Goal: Task Accomplishment & Management: Use online tool/utility

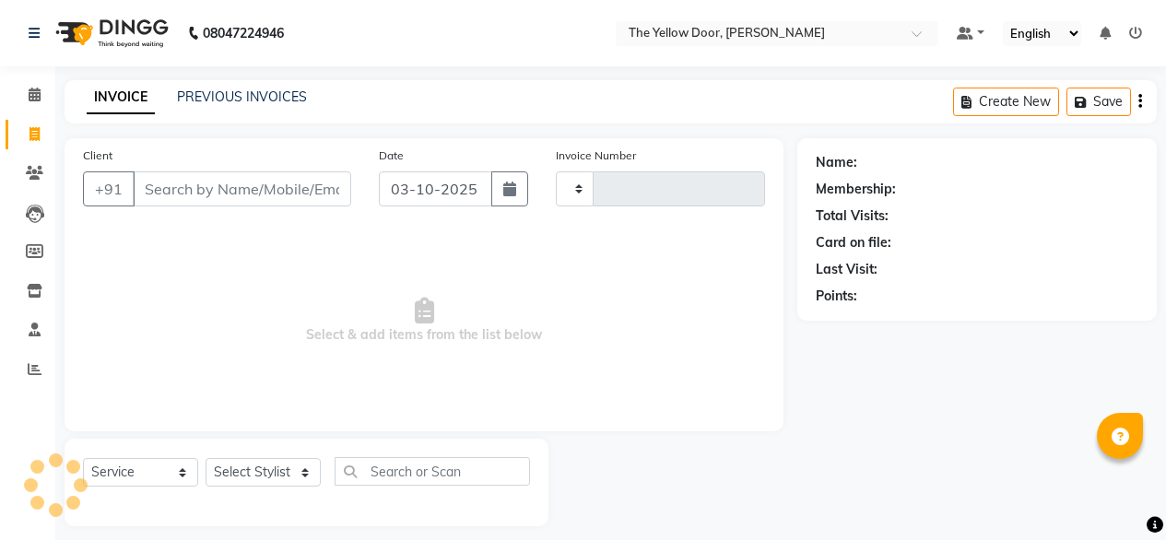
select select "service"
click at [251, 458] on select "Select Stylist" at bounding box center [263, 472] width 115 height 29
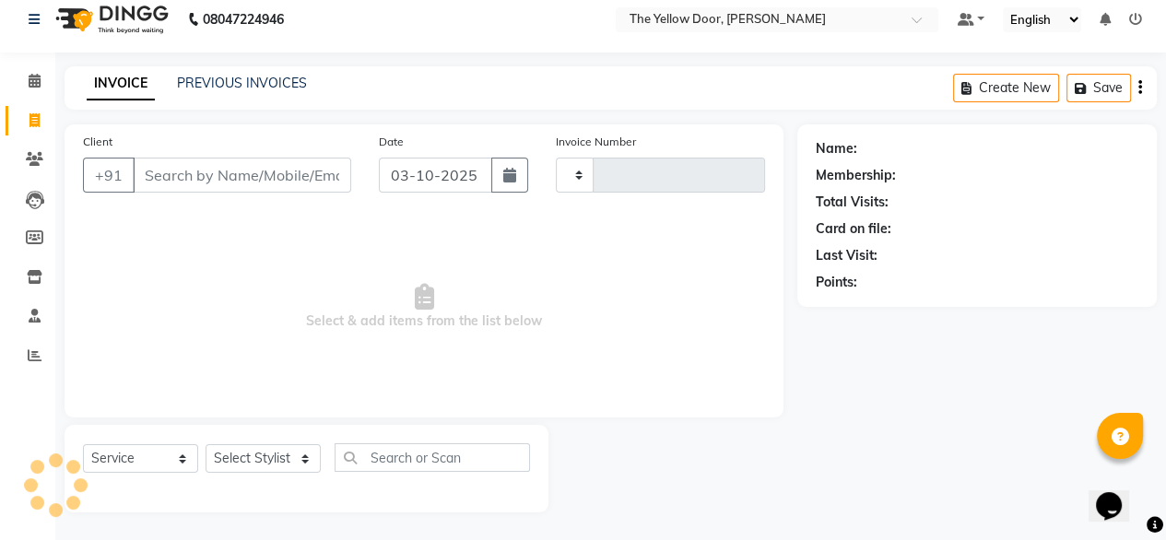
type input "03018"
select select "5650"
click at [268, 469] on select "Select Stylist [PERSON_NAME] [PERSON_NAME] [PERSON_NAME] Housekeeping Manager […" at bounding box center [263, 458] width 115 height 29
drag, startPoint x: 268, startPoint y: 469, endPoint x: 253, endPoint y: 414, distance: 57.5
click at [253, 414] on div "Client +91 Date [DATE] Invoice Number TYD/2025-26 V/[PHONE_NUMBER] Select & add…" at bounding box center [424, 318] width 747 height 388
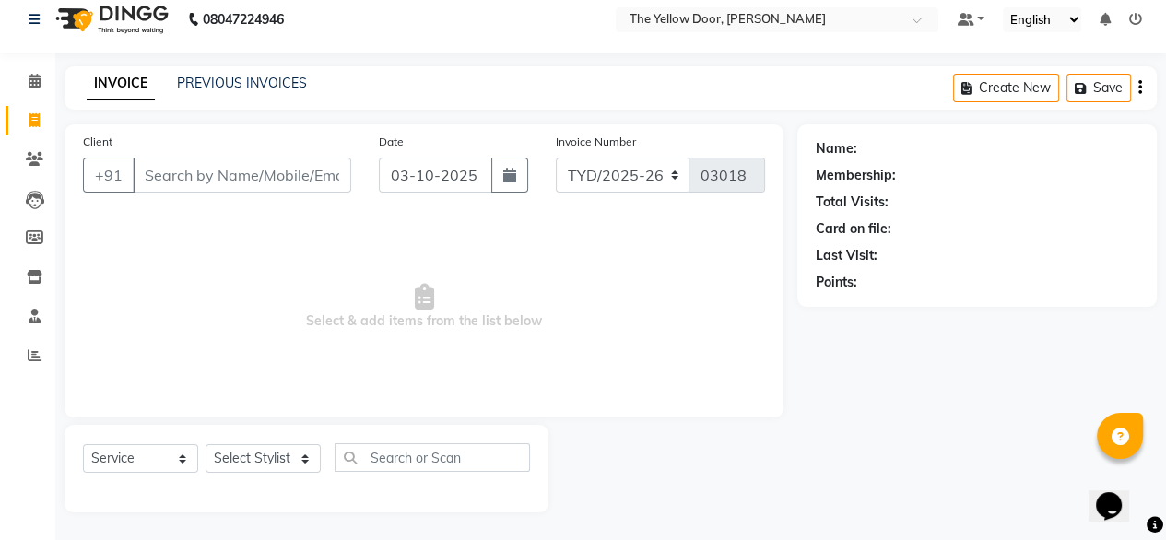
select select "36569"
click at [206, 444] on select "Select Stylist [PERSON_NAME] [PERSON_NAME] [PERSON_NAME] Housekeeping Manager […" at bounding box center [263, 458] width 115 height 29
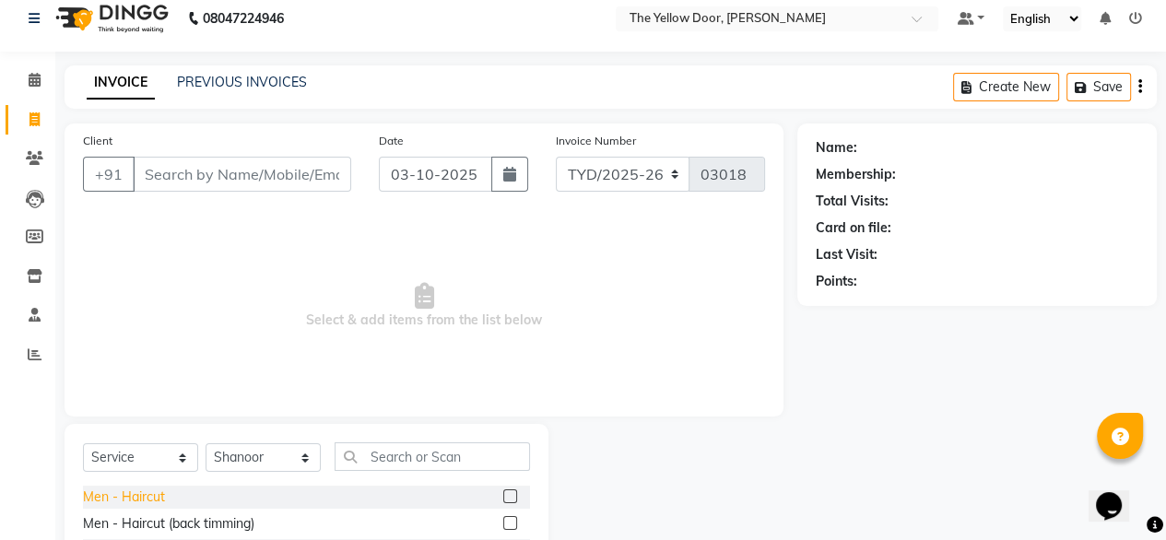
click at [140, 493] on div "Men - Haircut" at bounding box center [124, 497] width 82 height 19
checkbox input "false"
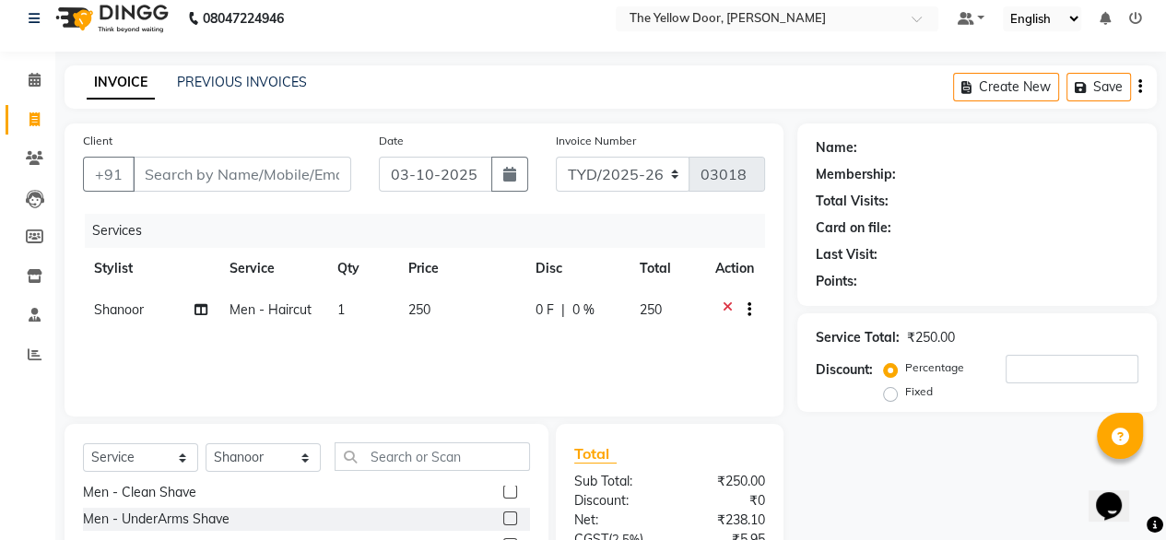
scroll to position [140, 0]
click at [140, 493] on div "Men - Clean Shave" at bounding box center [139, 490] width 113 height 19
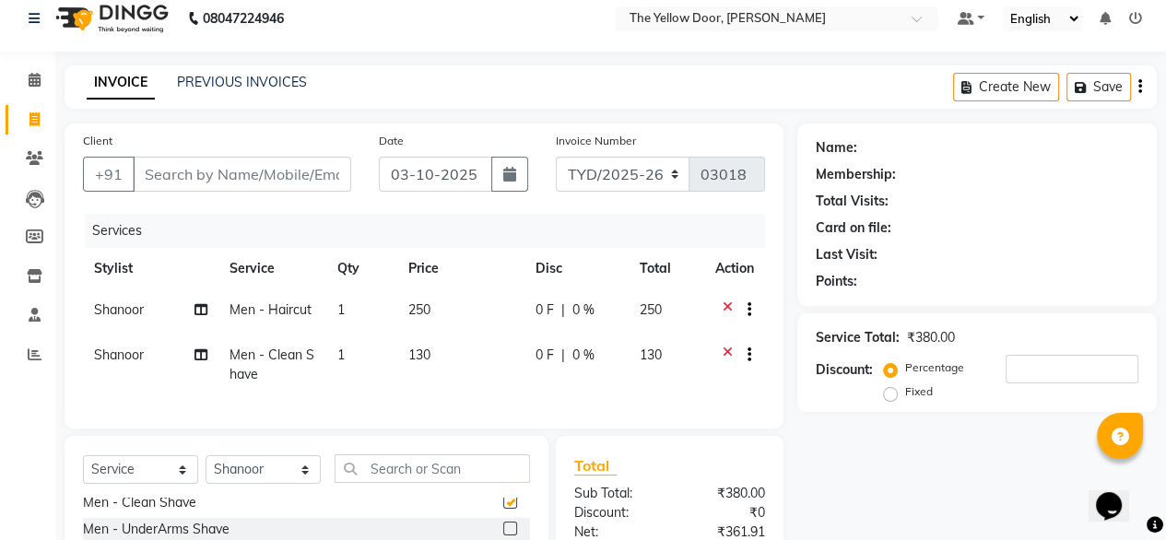
checkbox input "false"
click at [378, 471] on input "text" at bounding box center [432, 468] width 195 height 29
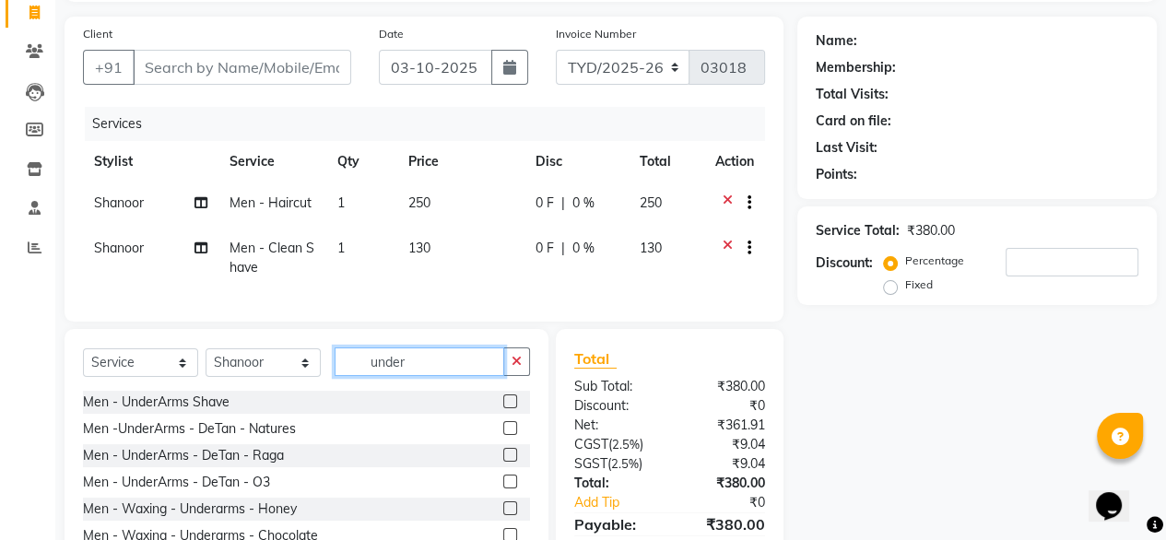
scroll to position [125, 0]
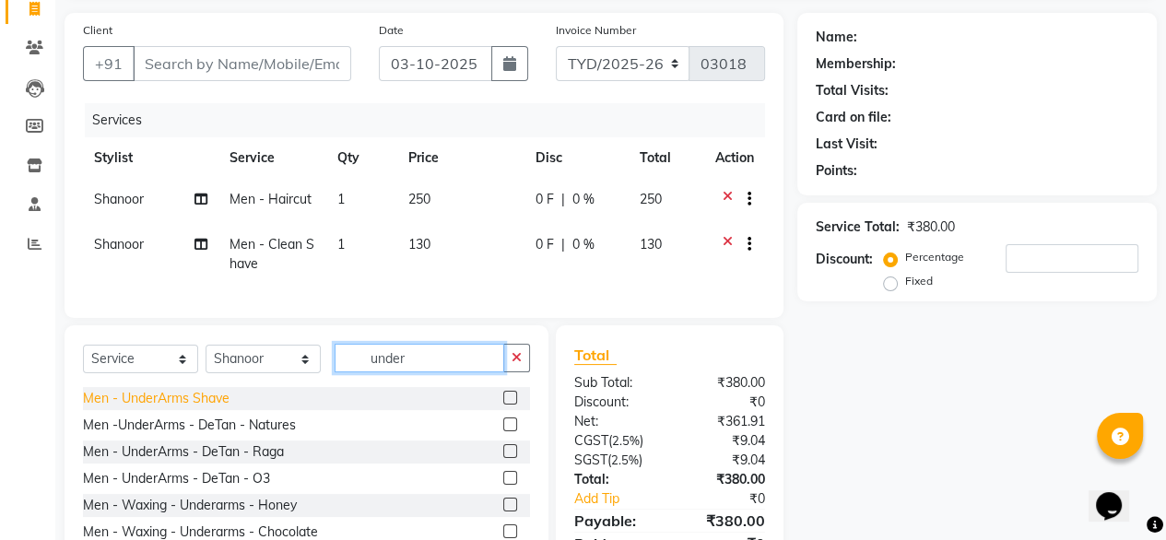
type input "under"
click at [211, 408] on div "Men - UnderArms Shave" at bounding box center [156, 398] width 147 height 19
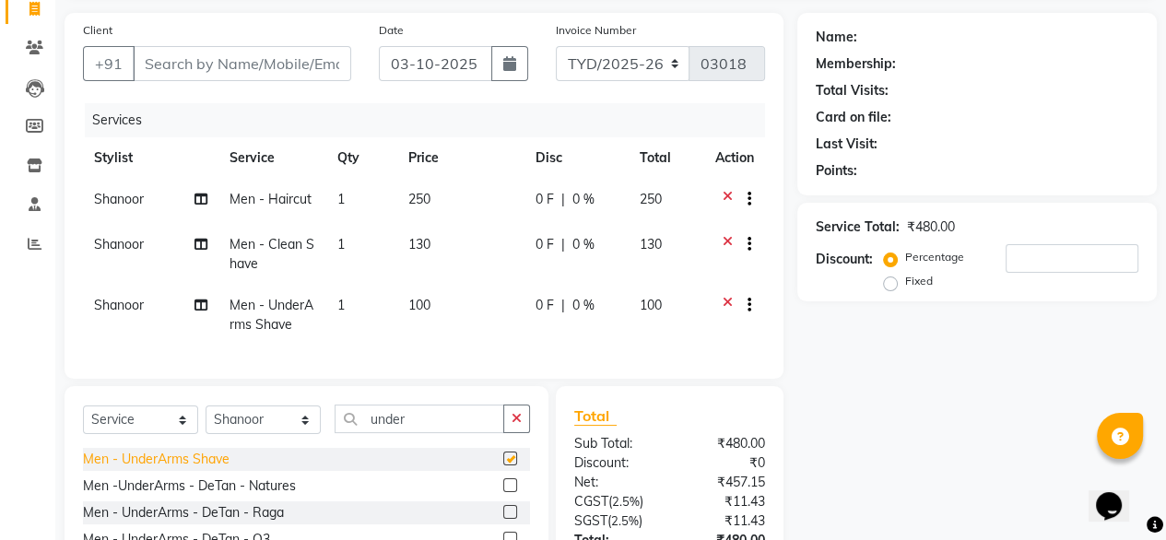
checkbox input "false"
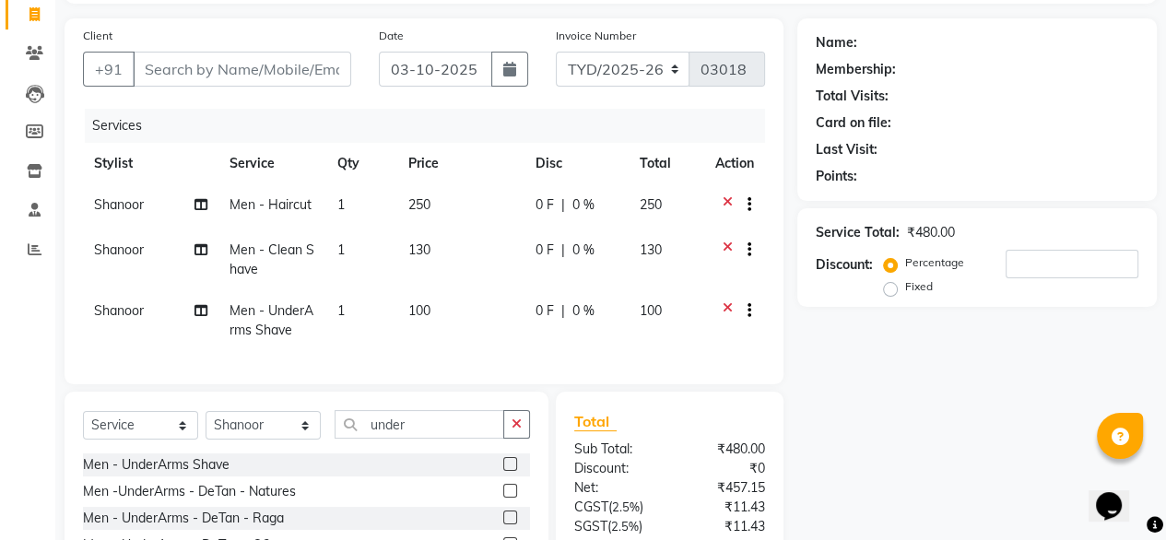
scroll to position [0, 0]
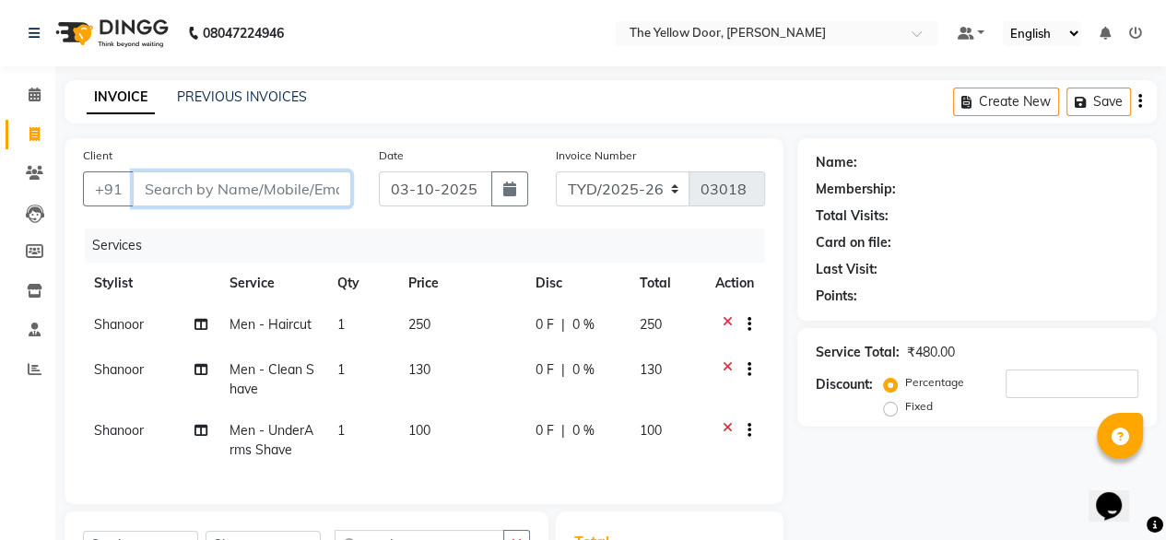
click at [223, 185] on input "Client" at bounding box center [242, 188] width 218 height 35
type input "9"
type input "0"
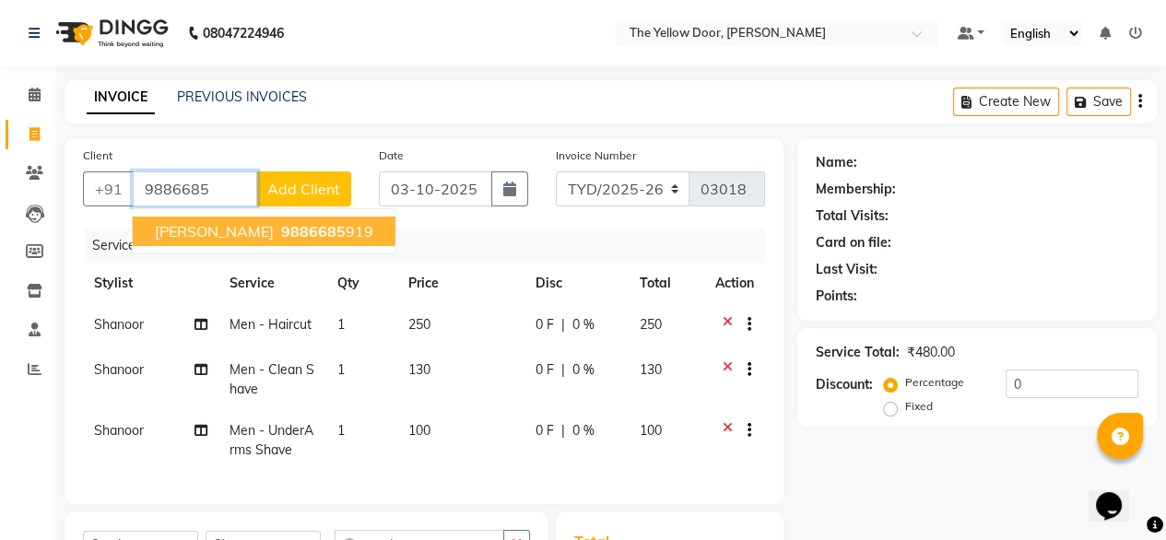
click at [180, 244] on button "[PERSON_NAME] 9886685 919" at bounding box center [264, 232] width 263 height 30
type input "9886685919"
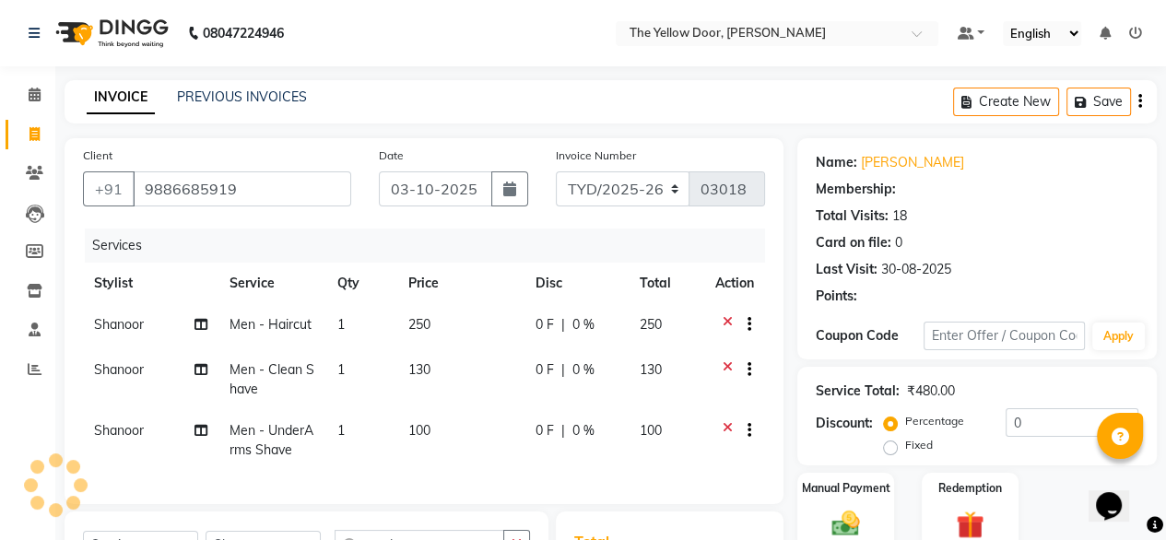
select select "1: Object"
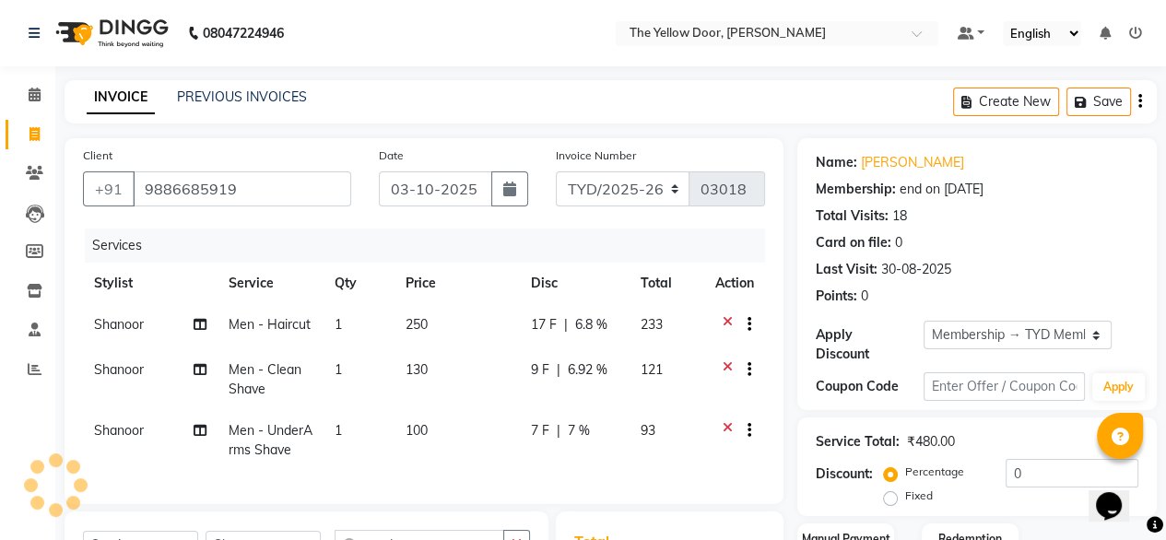
radio input "false"
radio input "true"
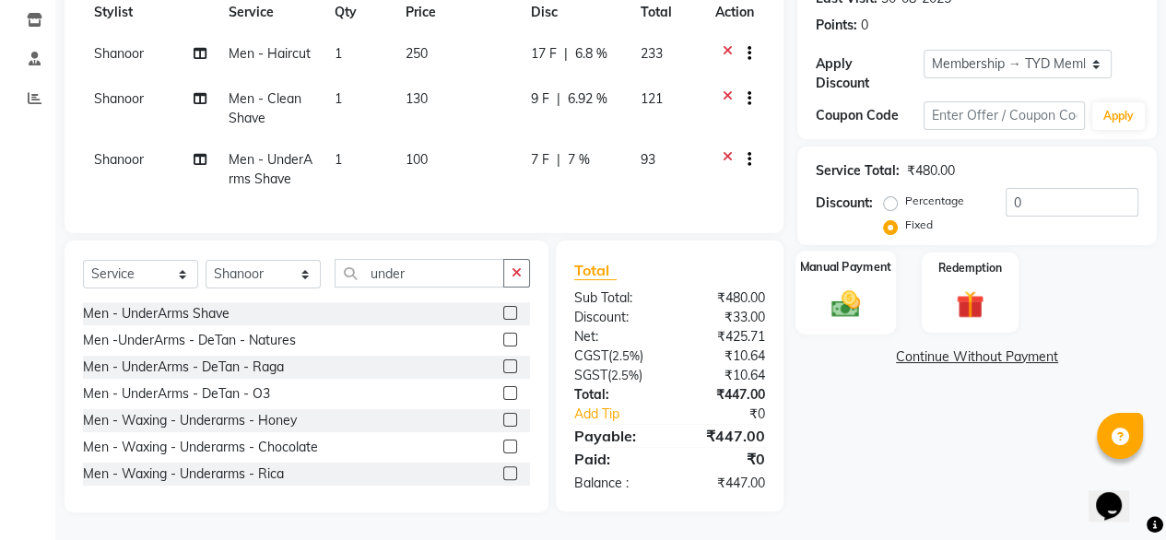
click at [870, 290] on div "Manual Payment" at bounding box center [846, 293] width 100 height 84
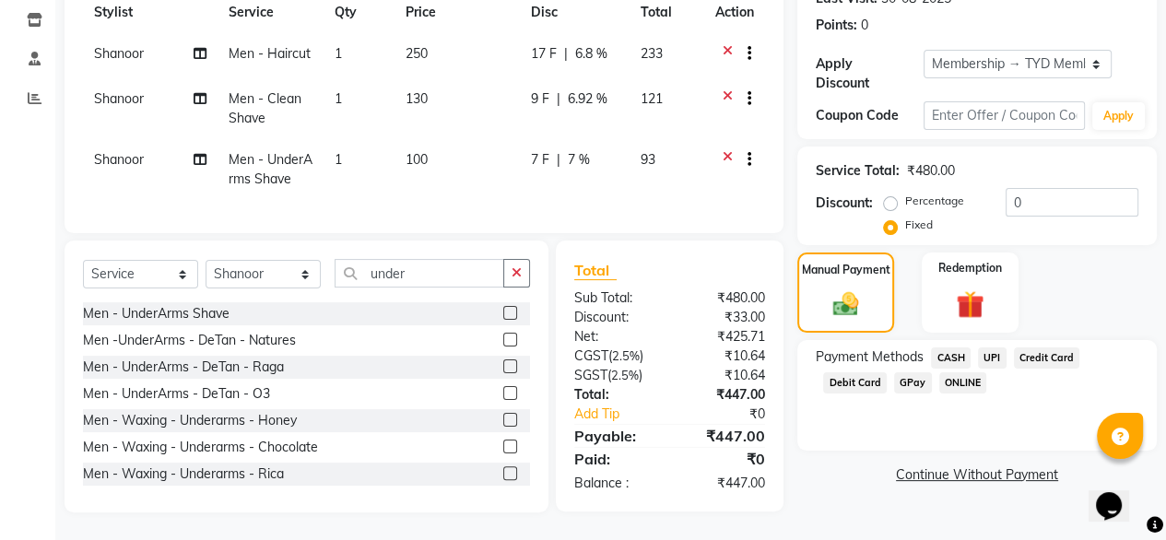
click at [992, 348] on span "UPI" at bounding box center [992, 358] width 29 height 21
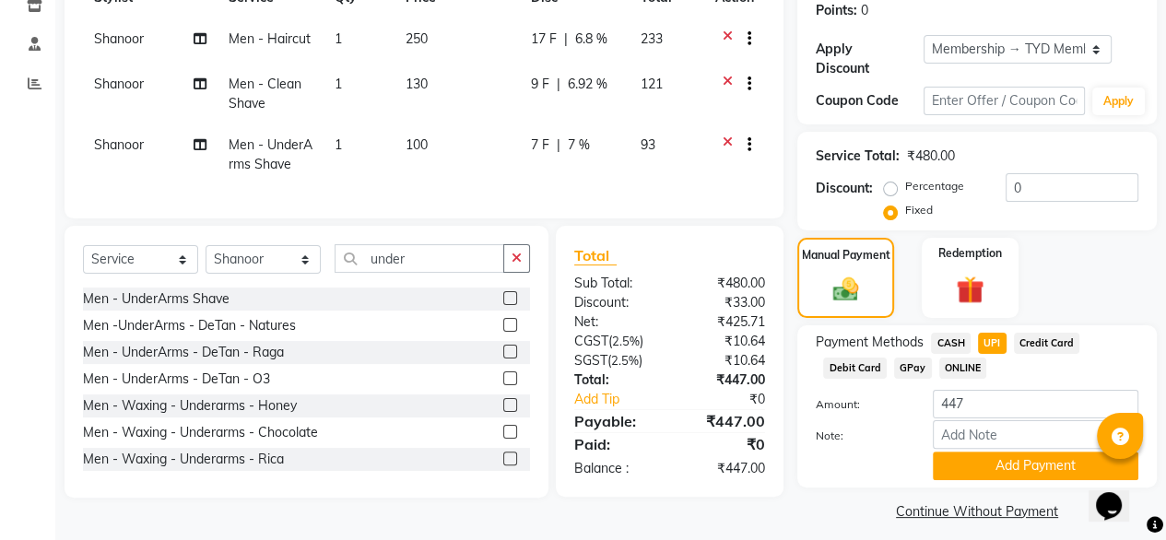
click at [973, 469] on div "Payment Methods CASH UPI Credit Card Debit Card GPay ONLINE Amount: 447 Note: A…" at bounding box center [977, 406] width 360 height 162
click at [973, 465] on button "Add Payment" at bounding box center [1036, 466] width 206 height 29
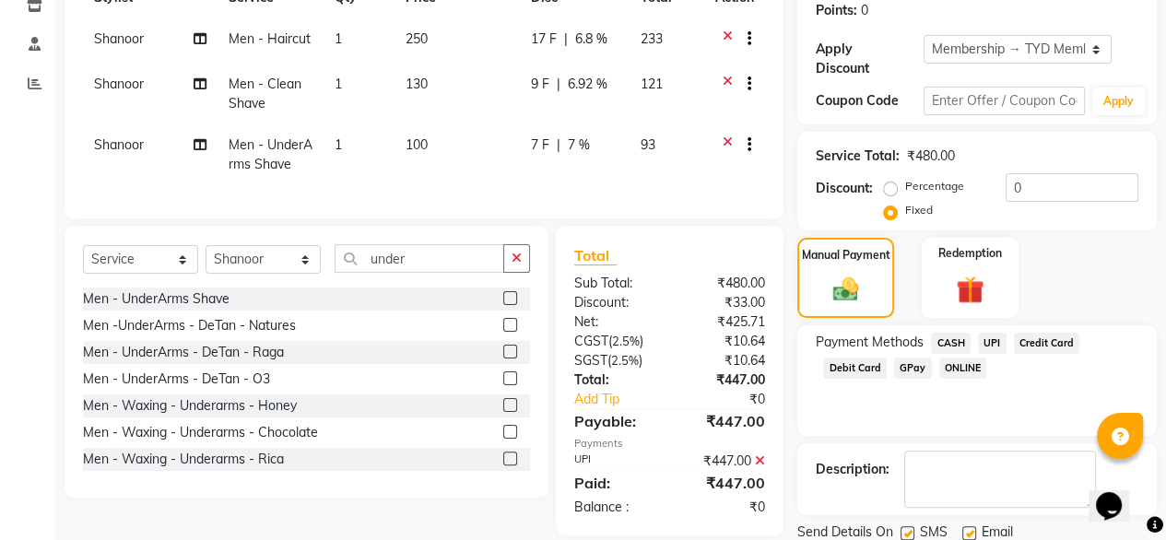
scroll to position [336, 0]
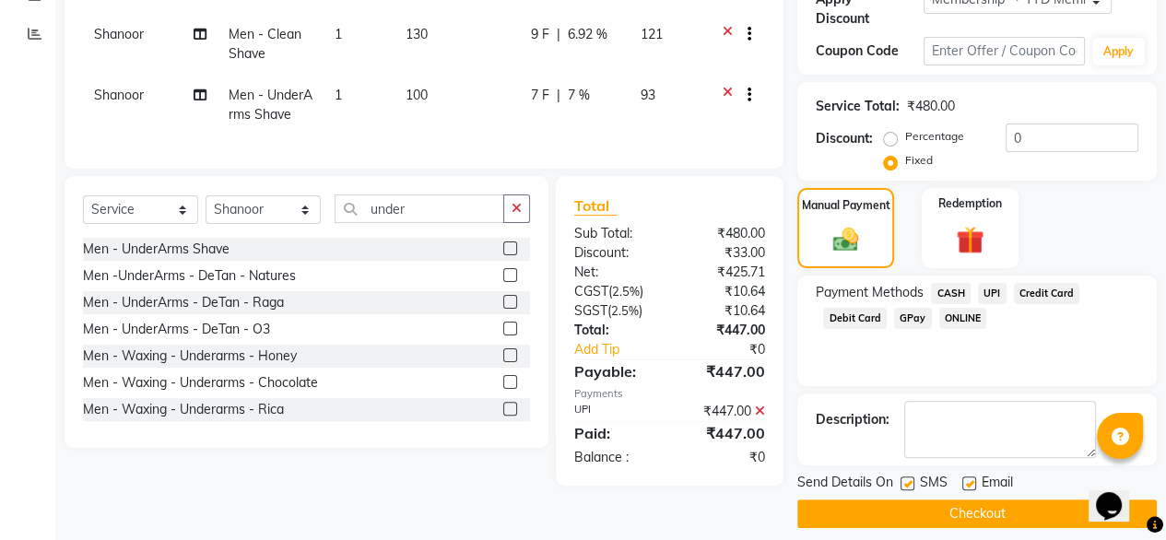
click at [899, 502] on button "Checkout" at bounding box center [977, 514] width 360 height 29
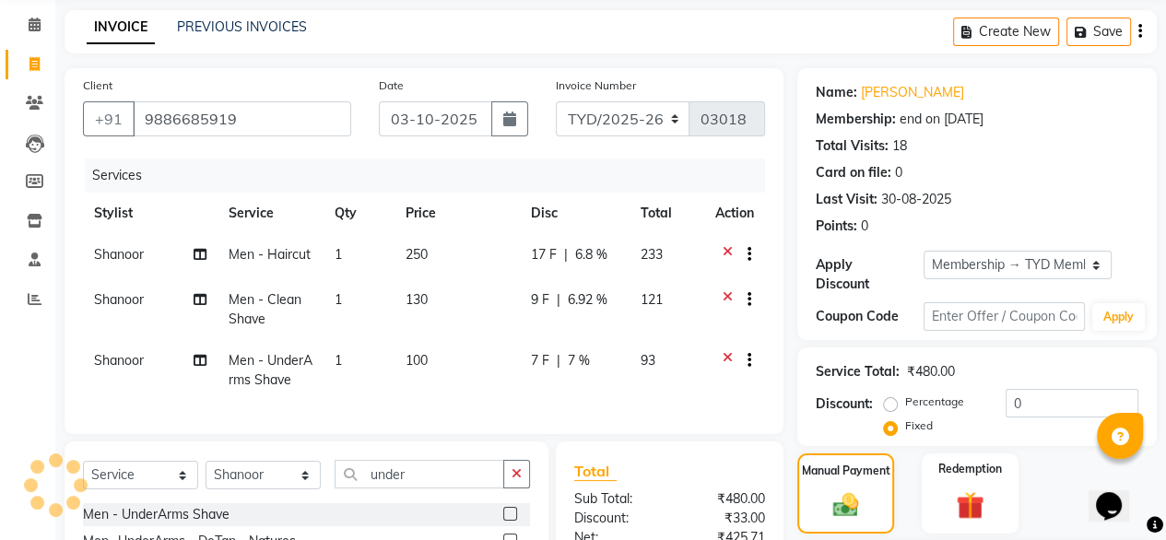
scroll to position [66, 0]
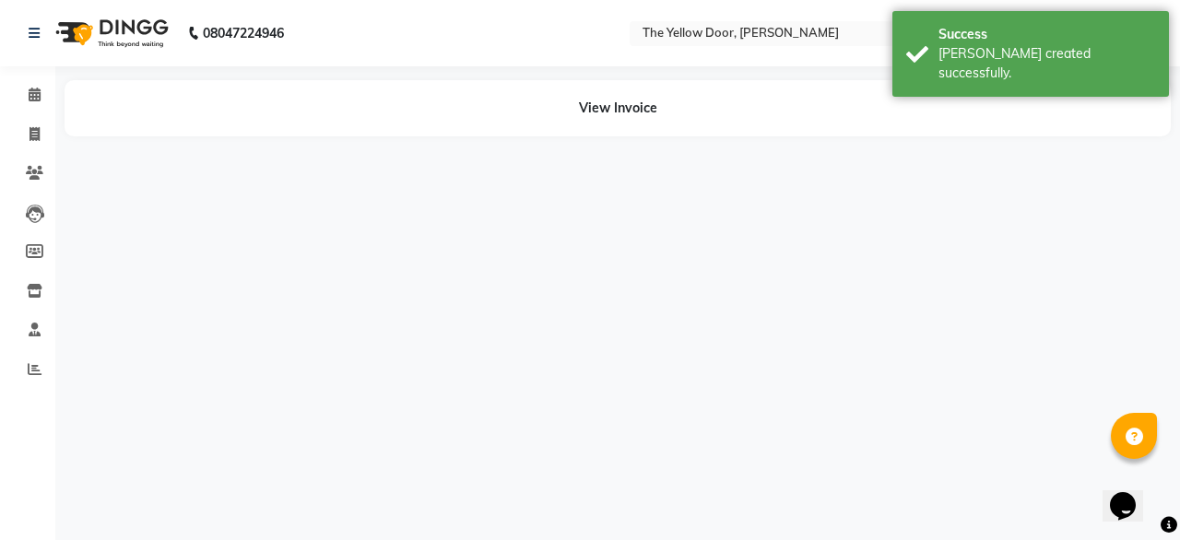
click at [22, 30] on div "08047224946" at bounding box center [156, 33] width 283 height 52
